Goal: Transaction & Acquisition: Purchase product/service

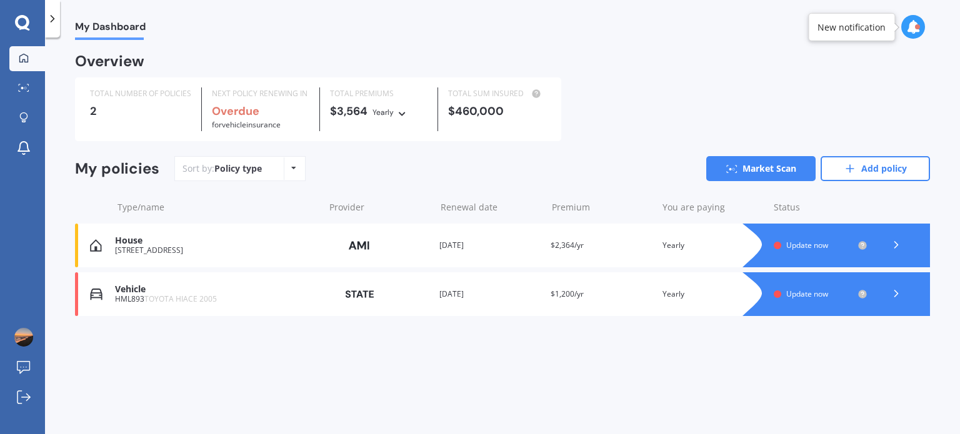
click at [461, 244] on div "Renewal date 16 Sep 2025" at bounding box center [489, 245] width 101 height 12
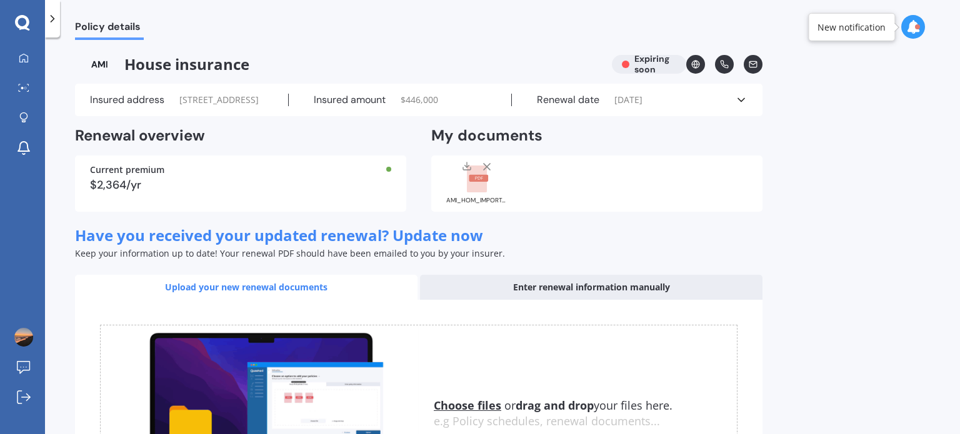
click at [470, 182] on rect at bounding box center [478, 178] width 19 height 7
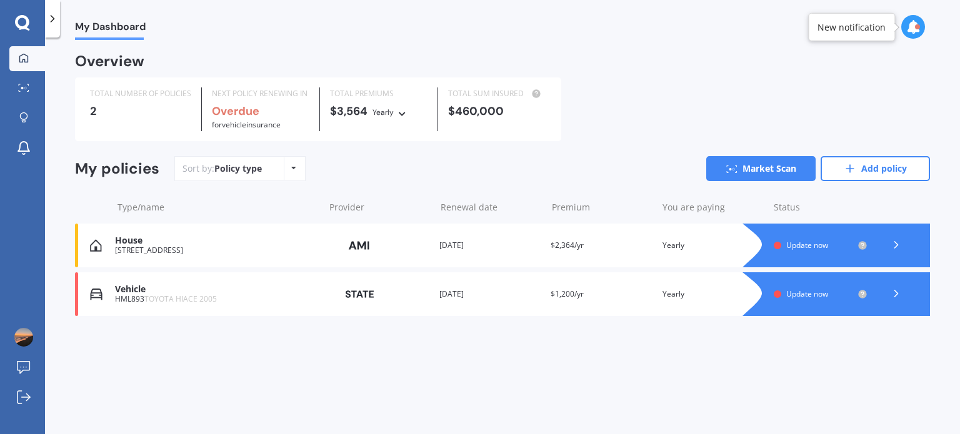
click at [895, 244] on icon at bounding box center [896, 245] width 12 height 12
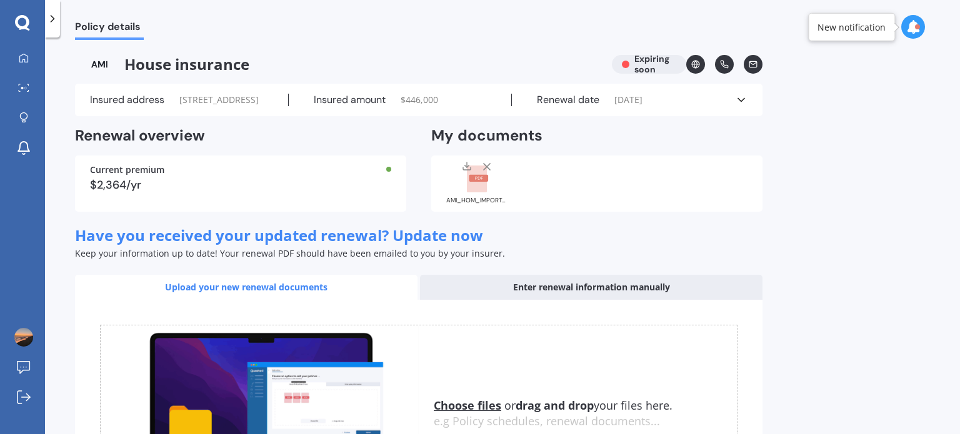
click at [17, 24] on icon at bounding box center [22, 22] width 14 height 14
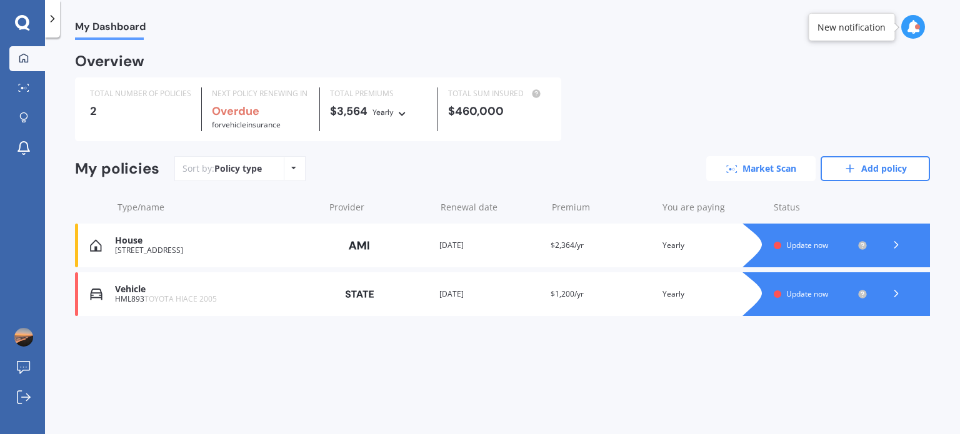
click at [765, 167] on link "Market Scan" at bounding box center [760, 168] width 109 height 25
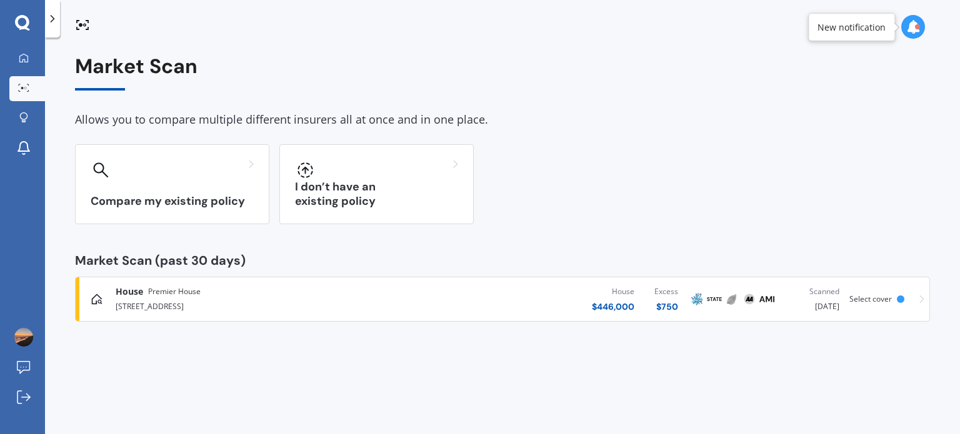
click at [673, 308] on div "$ 750" at bounding box center [666, 307] width 24 height 12
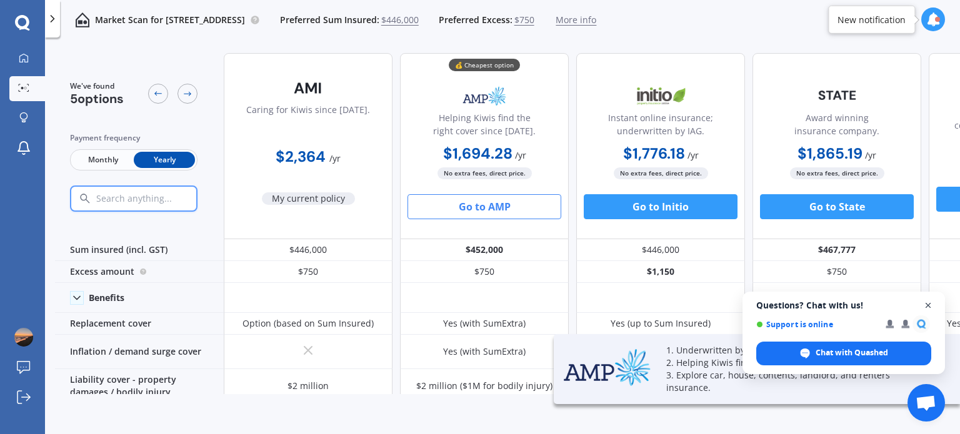
click at [930, 306] on span "Close chat" at bounding box center [928, 306] width 16 height 16
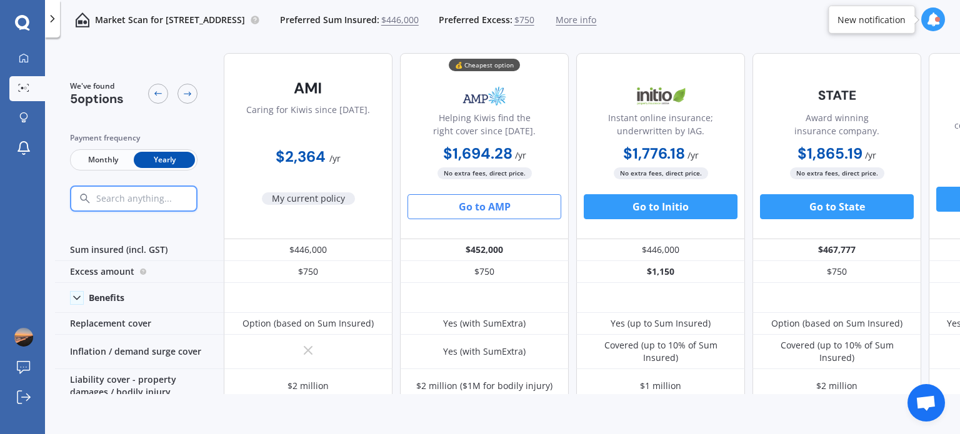
click at [477, 211] on button "Go to AMP" at bounding box center [484, 206] width 154 height 25
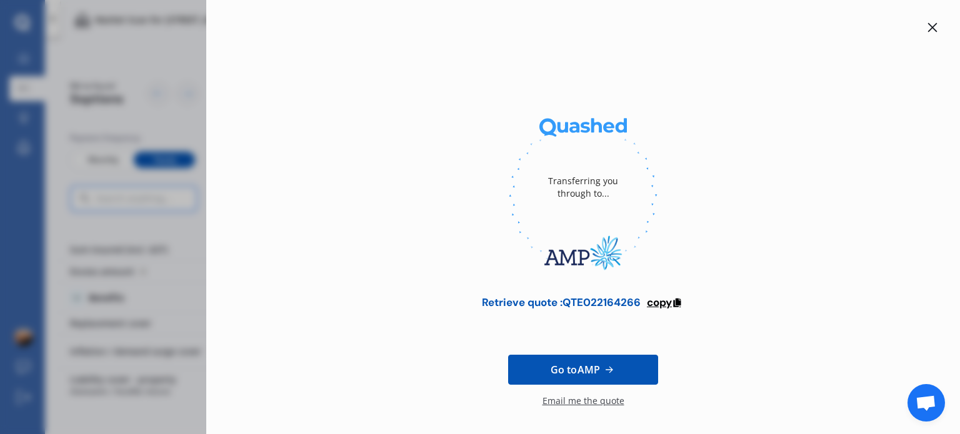
click at [665, 304] on span "copy" at bounding box center [659, 303] width 25 height 14
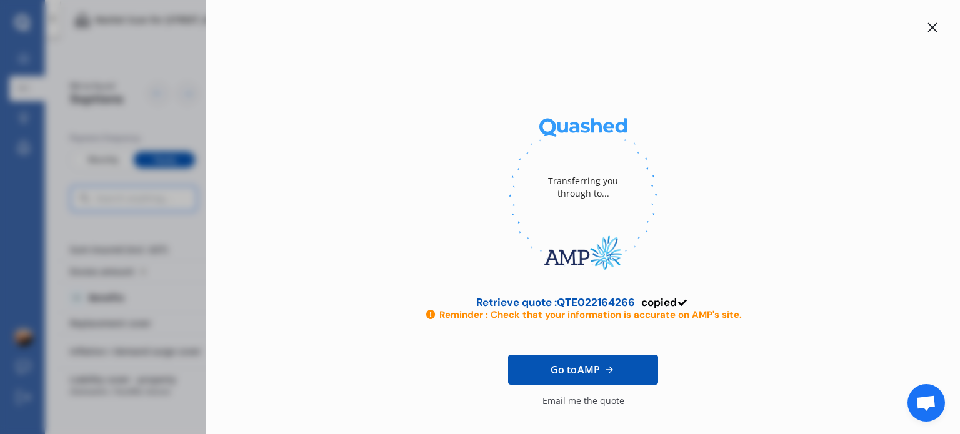
click at [930, 24] on icon at bounding box center [932, 27] width 10 height 10
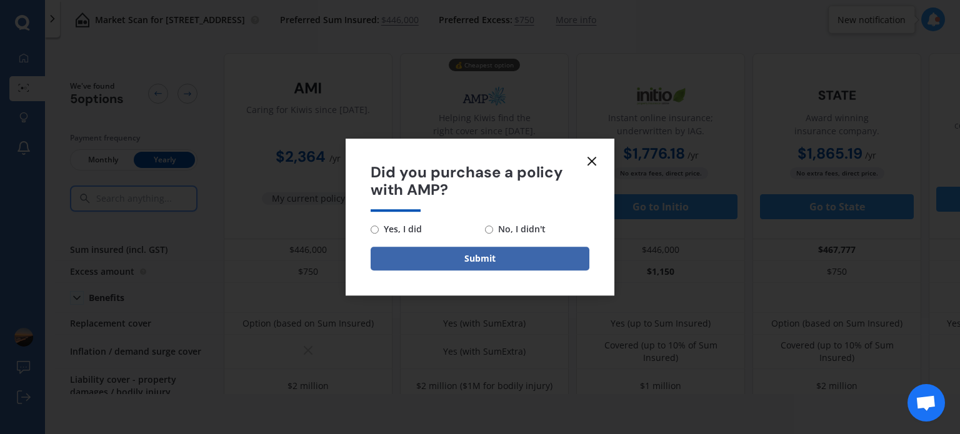
click at [585, 160] on icon at bounding box center [591, 161] width 15 height 15
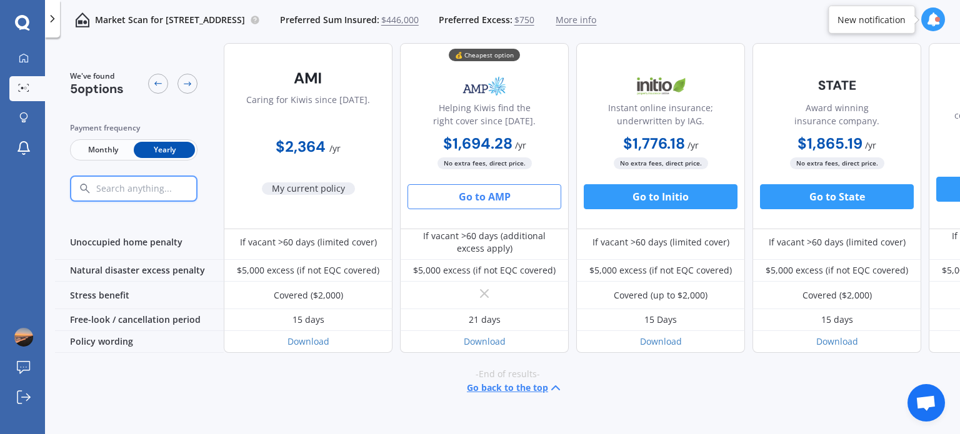
scroll to position [604, 0]
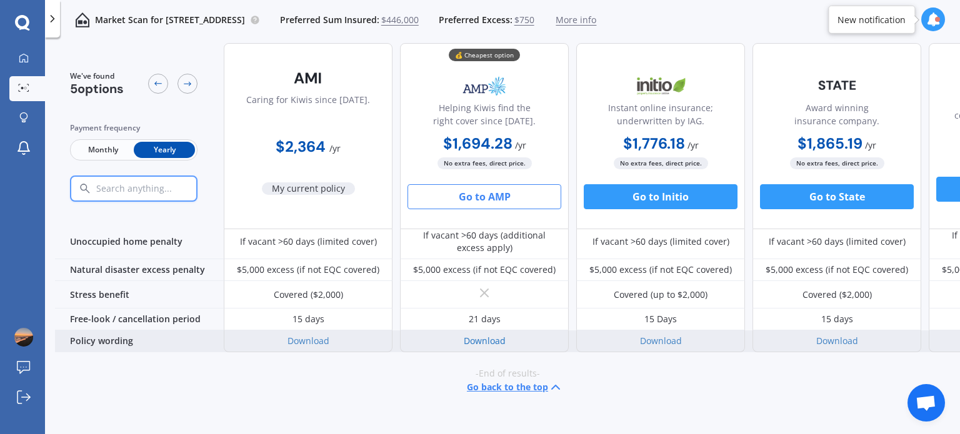
click at [476, 335] on link "Download" at bounding box center [485, 341] width 42 height 12
